Goal: Task Accomplishment & Management: Use online tool/utility

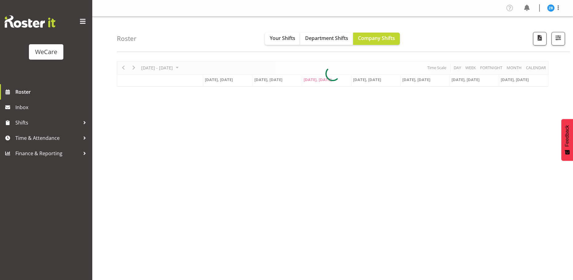
click at [182, 68] on div at bounding box center [333, 74] width 432 height 26
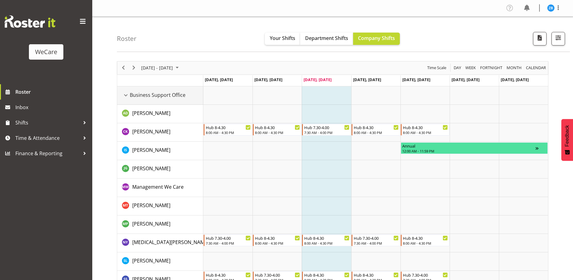
click at [125, 94] on div "Business Support Office resource" at bounding box center [126, 95] width 8 height 8
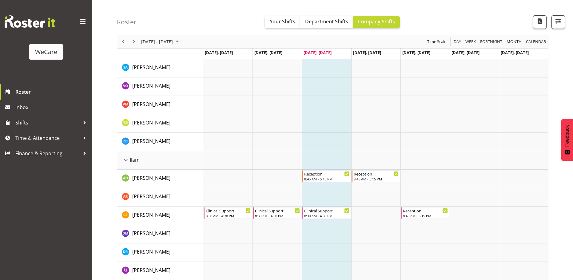
scroll to position [585, 0]
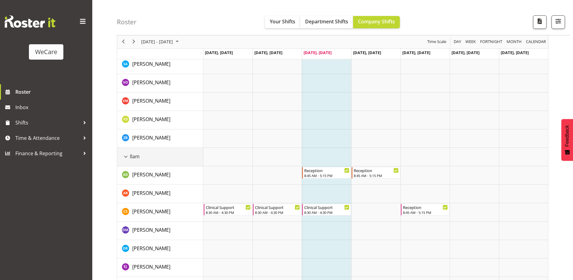
click at [125, 155] on div "Ilam resource" at bounding box center [126, 157] width 8 height 8
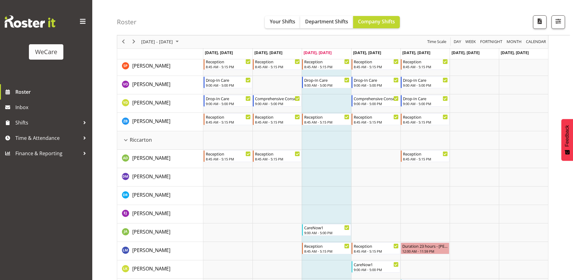
scroll to position [923, 0]
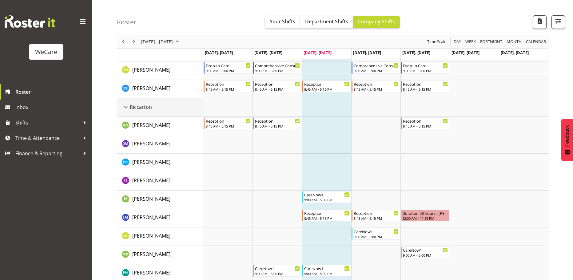
click at [126, 107] on div "Riccarton resource" at bounding box center [126, 107] width 8 height 8
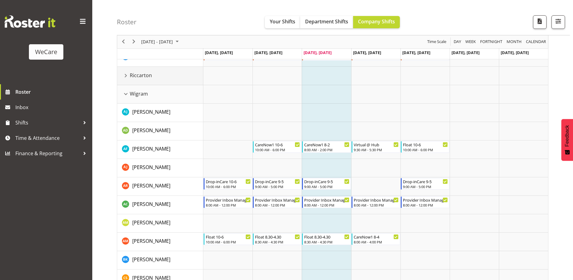
scroll to position [862, 0]
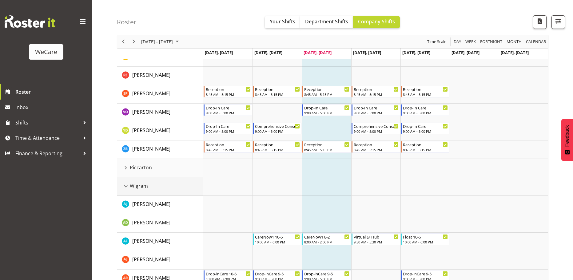
click at [125, 184] on div "Wigram resource" at bounding box center [126, 186] width 8 height 8
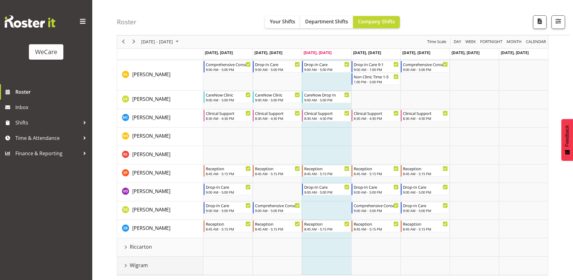
scroll to position [771, 0]
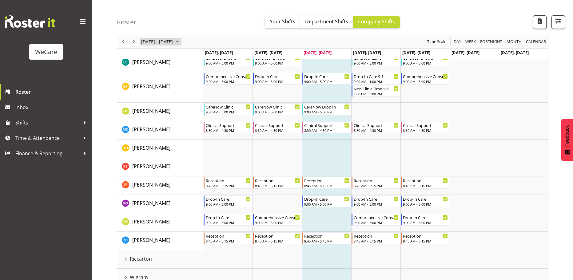
click at [169, 41] on span "[DATE] - [DATE]" at bounding box center [157, 42] width 33 height 8
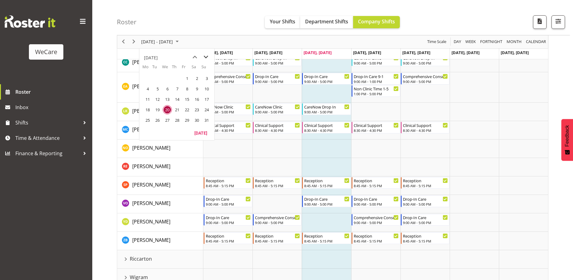
click at [205, 59] on span "next month" at bounding box center [206, 57] width 11 height 11
click at [151, 89] on span "8" at bounding box center [147, 88] width 9 height 9
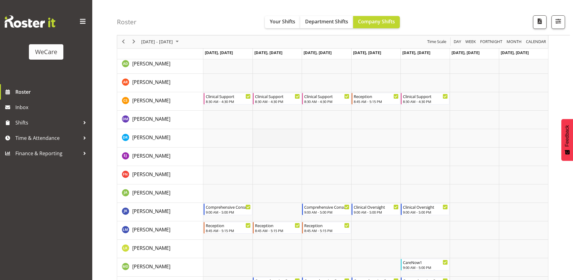
scroll to position [617, 0]
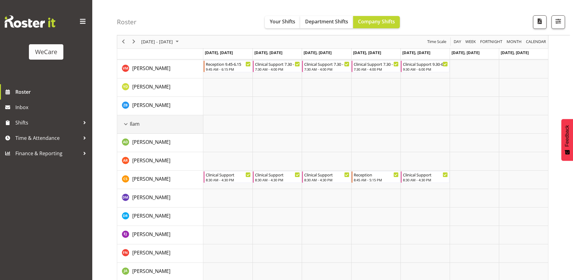
click at [129, 124] on div "Ilam resource" at bounding box center [126, 124] width 8 height 8
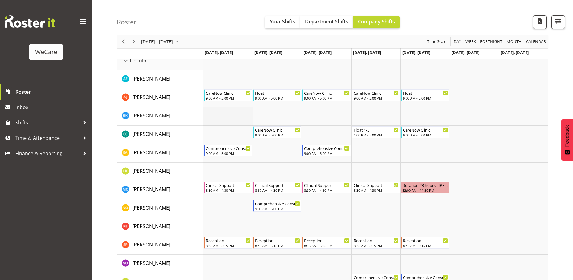
scroll to position [709, 0]
